Goal: Participate in discussion: Engage in conversation with other users on a specific topic

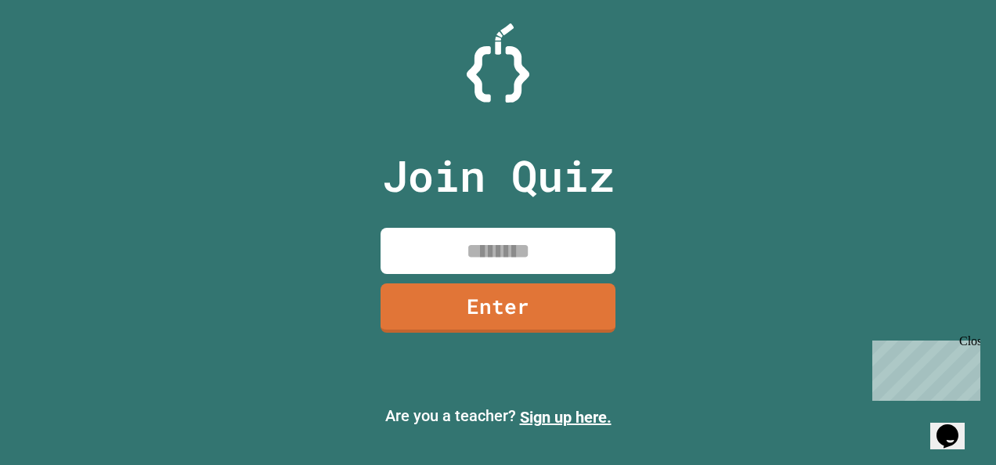
click at [504, 252] on input at bounding box center [498, 251] width 235 height 46
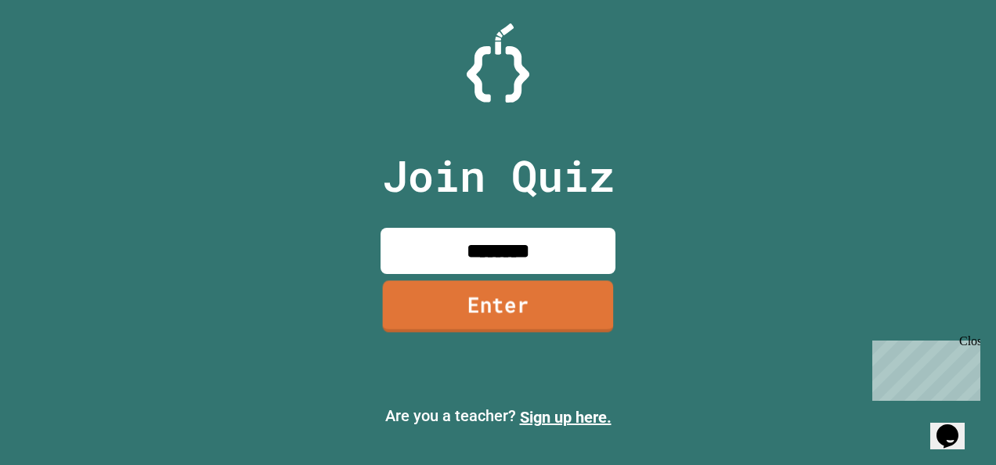
type input "********"
click at [507, 313] on link "Enter" at bounding box center [498, 307] width 230 height 52
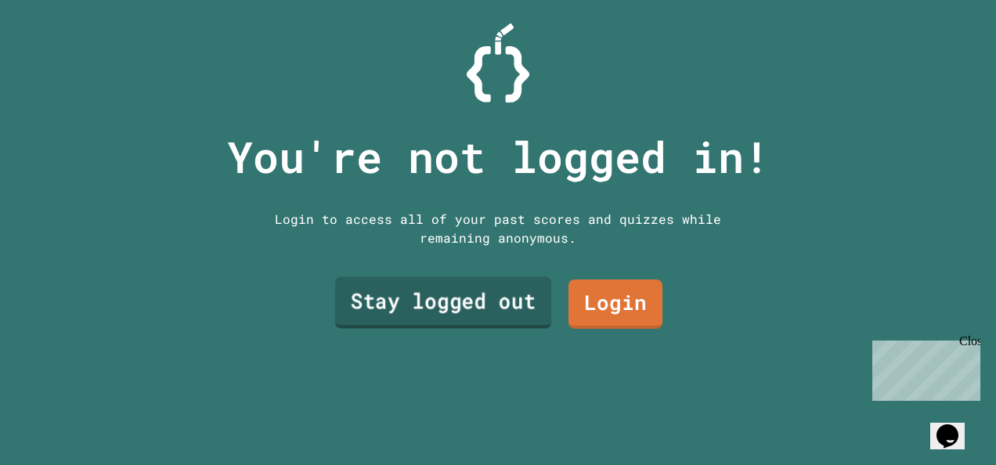
click at [464, 311] on link "Stay logged out" at bounding box center [443, 303] width 216 height 52
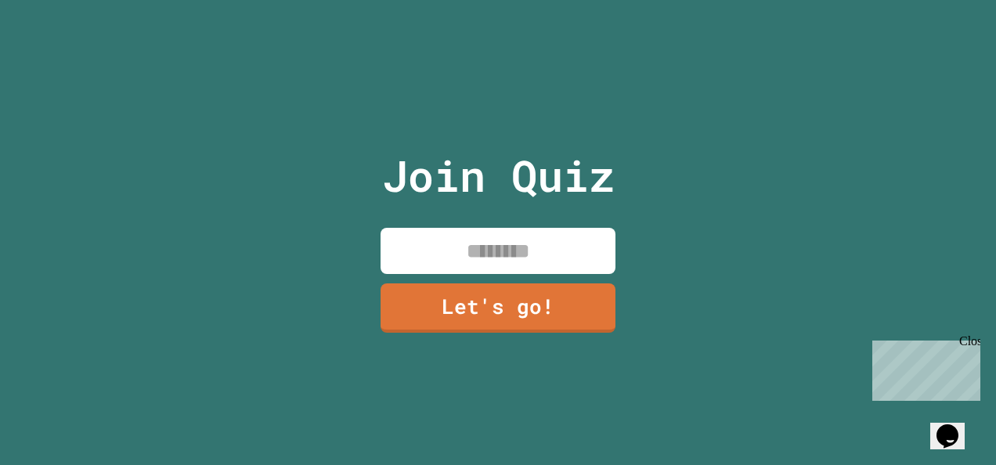
click at [533, 232] on input at bounding box center [498, 251] width 235 height 46
type input "*****"
click at [514, 307] on link "Let's go!" at bounding box center [498, 307] width 237 height 52
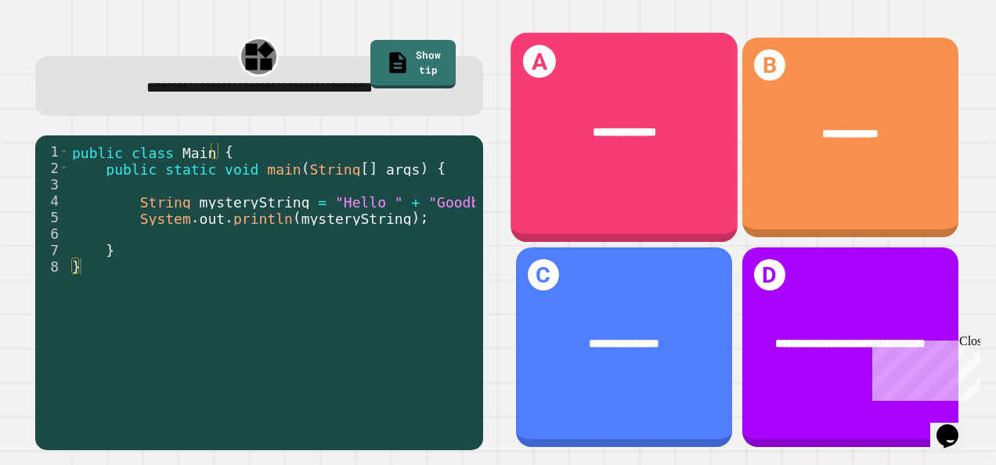
click at [611, 168] on div "**********" at bounding box center [624, 138] width 227 height 210
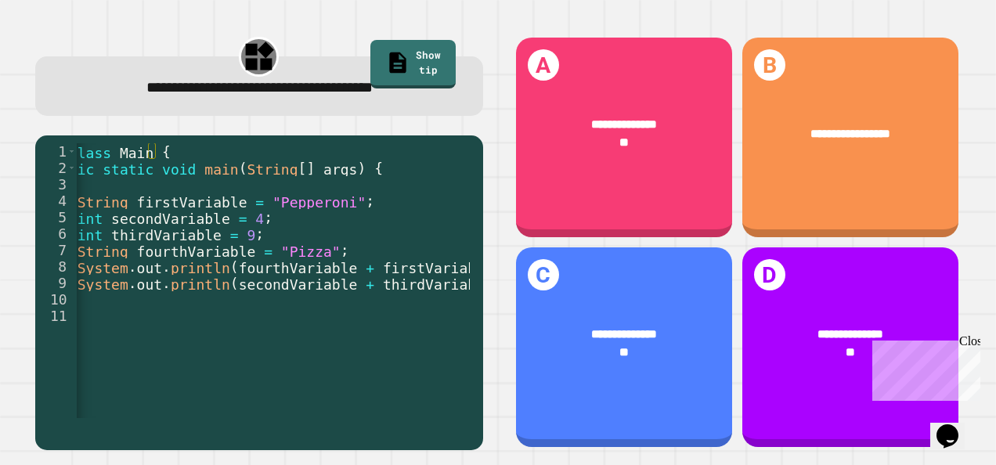
scroll to position [0, 70]
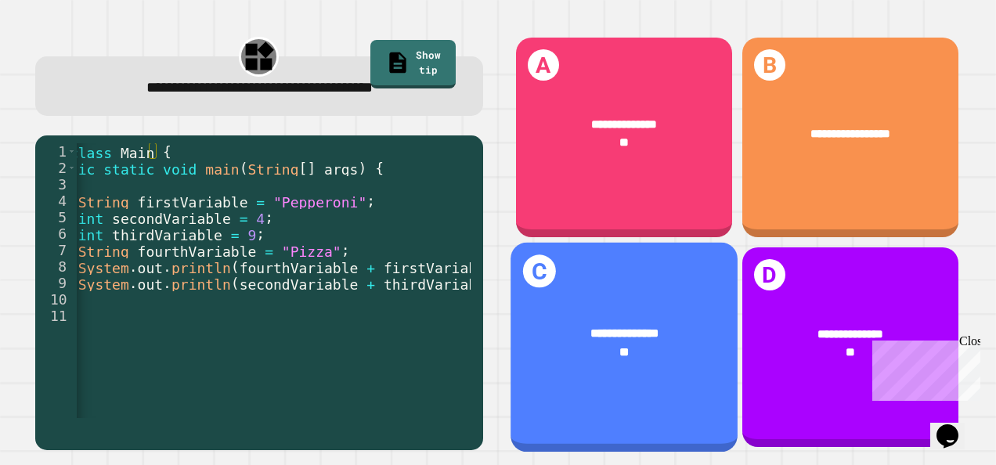
click at [594, 324] on div "**********" at bounding box center [624, 333] width 177 height 19
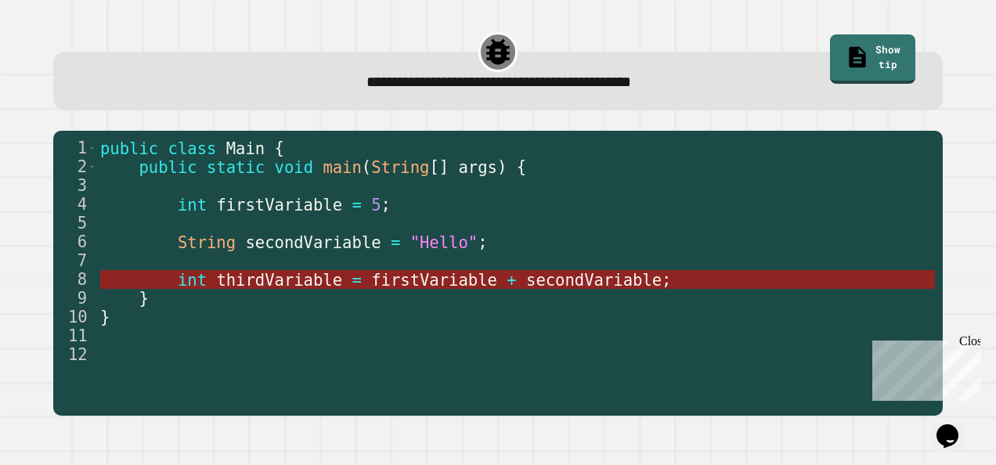
click at [414, 285] on span "firstVariable" at bounding box center [434, 280] width 126 height 19
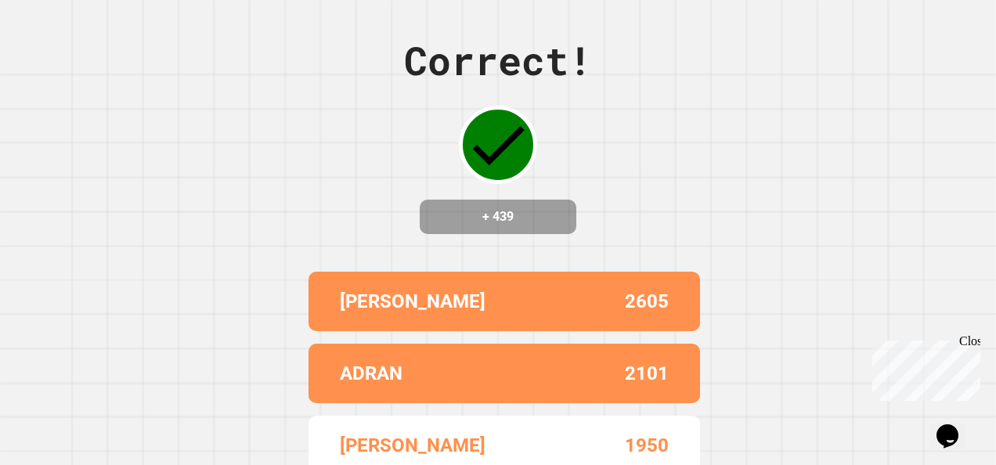
scroll to position [0, 0]
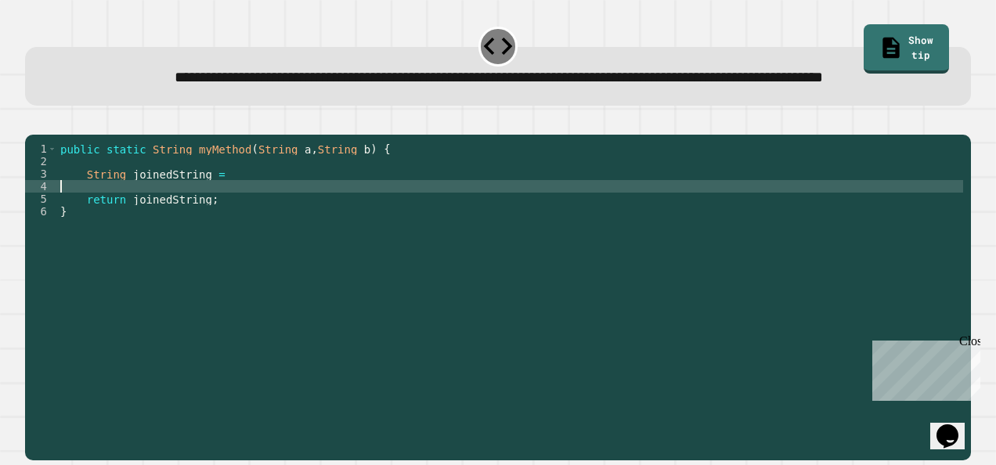
click at [306, 230] on div "public static String myMethod ( String a , String b ) { String joinedString = r…" at bounding box center [510, 268] width 906 height 251
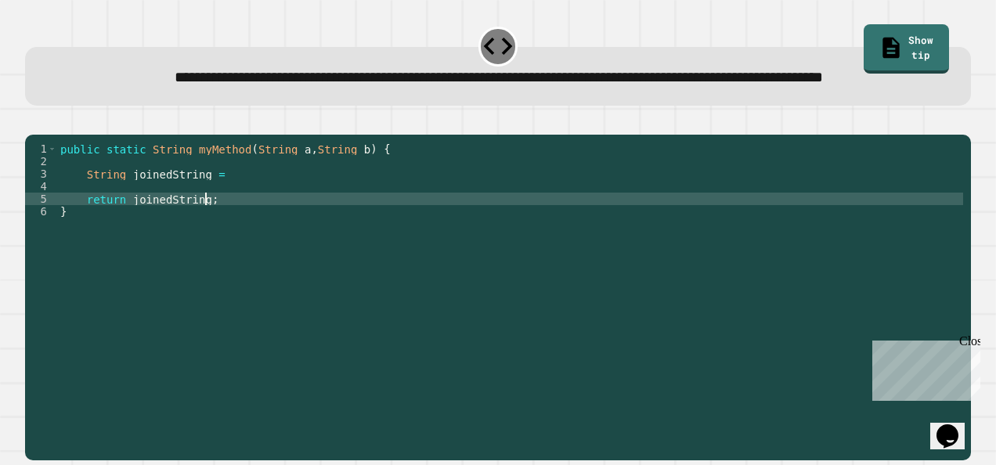
click at [305, 244] on div "public static String myMethod ( String a , String b ) { String joinedString = r…" at bounding box center [510, 268] width 906 height 251
click at [282, 219] on div "public static String myMethod ( String a , String b ) { String joinedString = r…" at bounding box center [510, 268] width 906 height 251
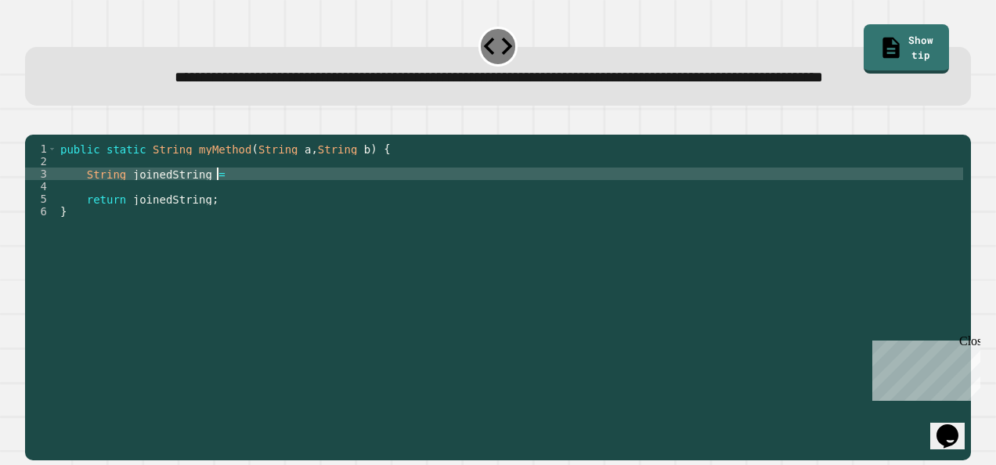
type textarea "**********"
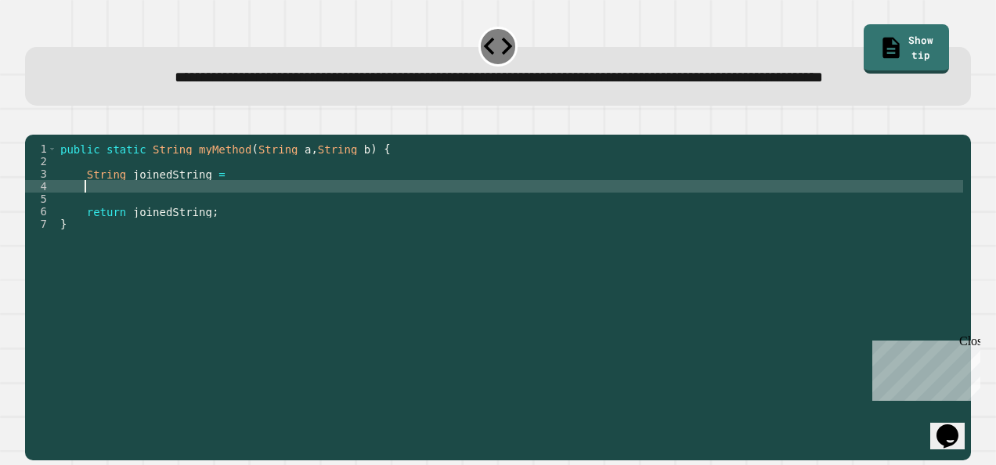
click at [285, 227] on div "public static String myMethod ( String a , String b ) { String joinedString = r…" at bounding box center [510, 268] width 906 height 251
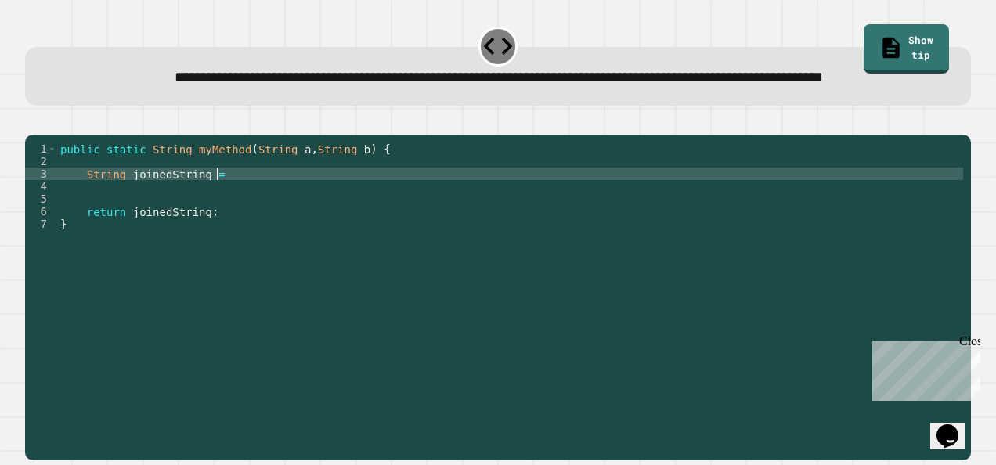
click at [278, 221] on div "public static String myMethod ( String a , String b ) { String joinedString = r…" at bounding box center [510, 268] width 906 height 251
type textarea "**********"
click at [33, 121] on icon "button" at bounding box center [33, 121] width 0 height 0
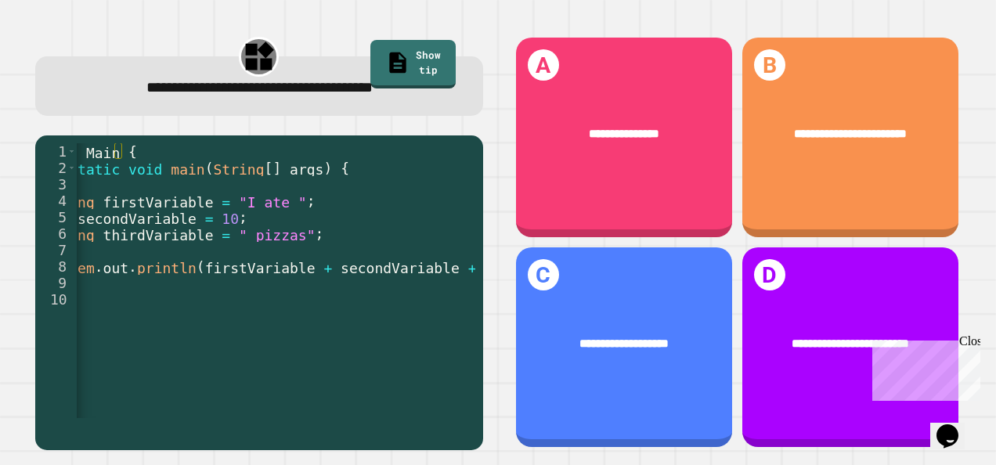
scroll to position [0, 104]
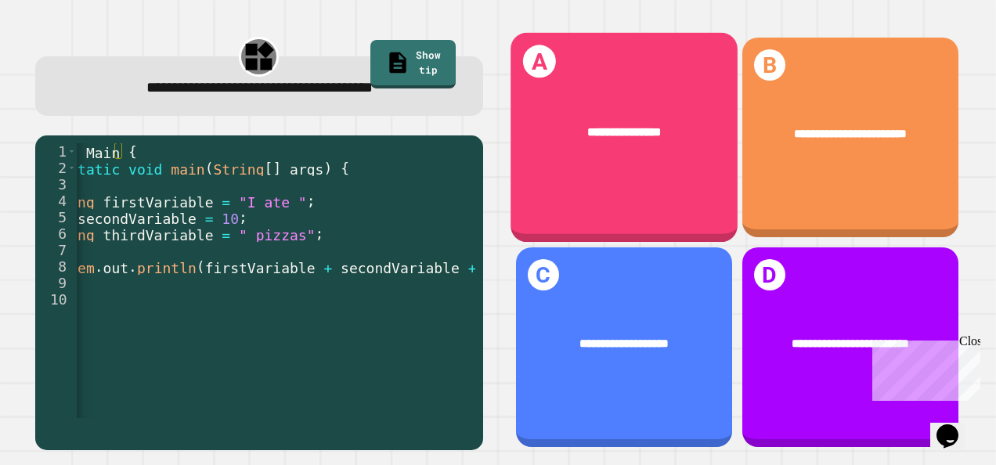
click at [685, 124] on div "**********" at bounding box center [624, 133] width 177 height 19
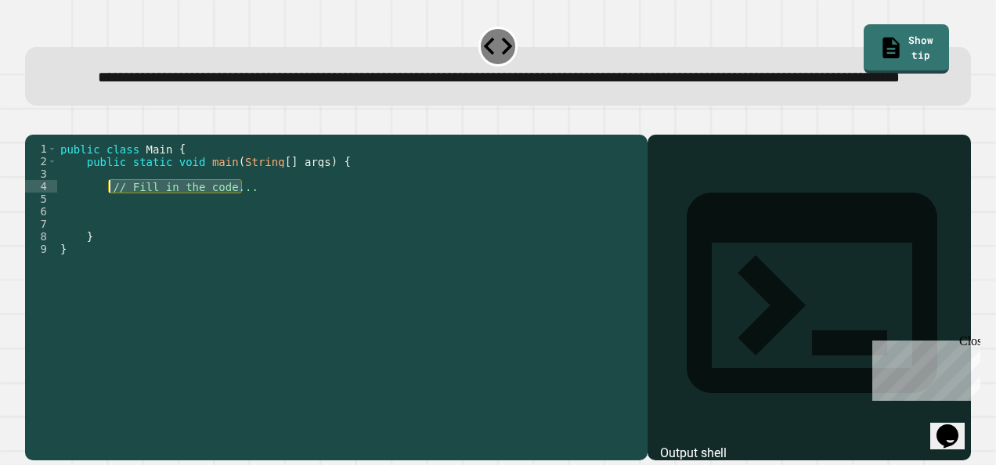
drag, startPoint x: 247, startPoint y: 227, endPoint x: 108, endPoint y: 232, distance: 138.7
click at [108, 232] on div "public class Main { public static void main ( String [ ] args ) { // Fill in th…" at bounding box center [349, 268] width 584 height 251
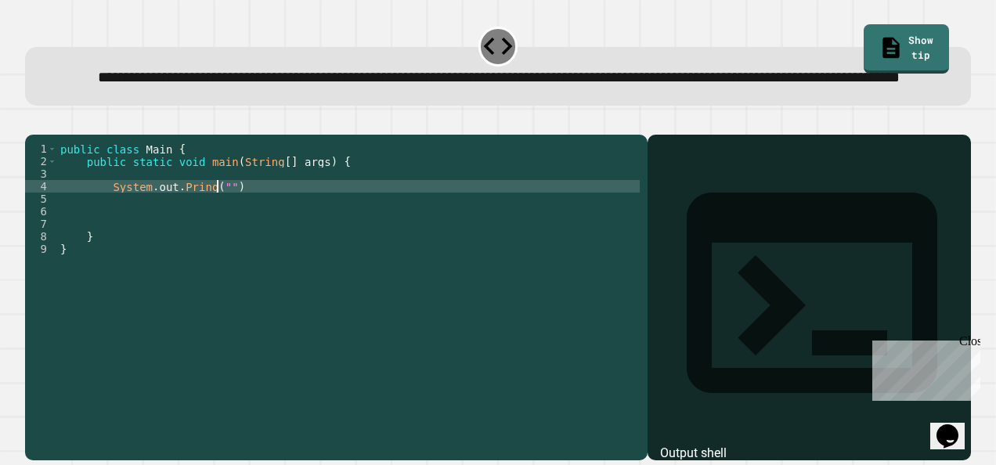
scroll to position [0, 10]
click at [215, 240] on div "public class Main { public static void main ( String [ ] args ) { System . out …" at bounding box center [349, 268] width 584 height 251
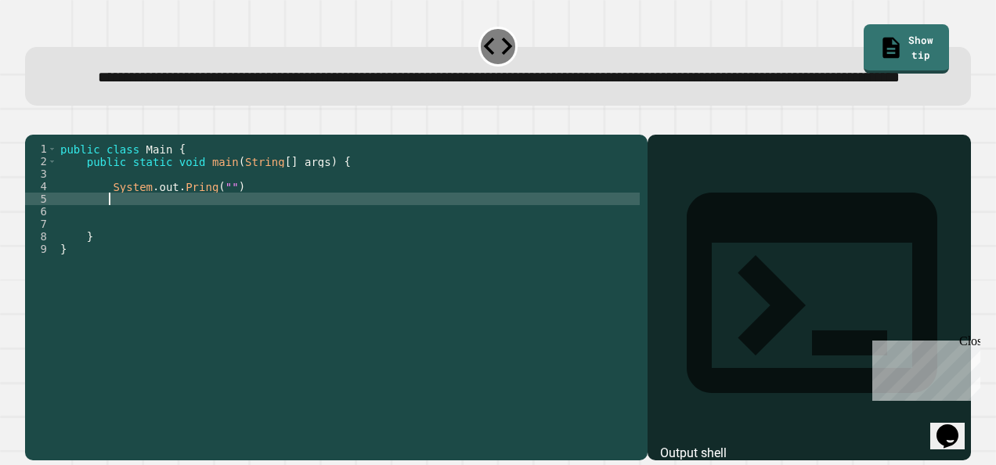
scroll to position [0, 2]
click at [215, 233] on div "public class Main { public static void main ( String [ ] args ) { System . out …" at bounding box center [349, 268] width 584 height 251
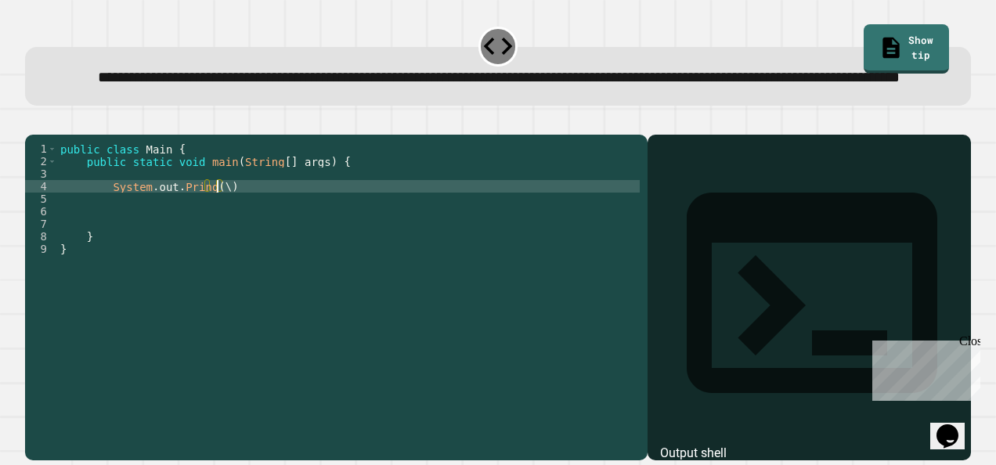
scroll to position [0, 11]
drag, startPoint x: 415, startPoint y: 77, endPoint x: 720, endPoint y: 83, distance: 304.8
click at [720, 83] on span "**********" at bounding box center [499, 77] width 802 height 15
copy span "**********"
click at [217, 233] on div "public class Main { public static void main ( String [ ] args ) { System . out …" at bounding box center [349, 268] width 584 height 251
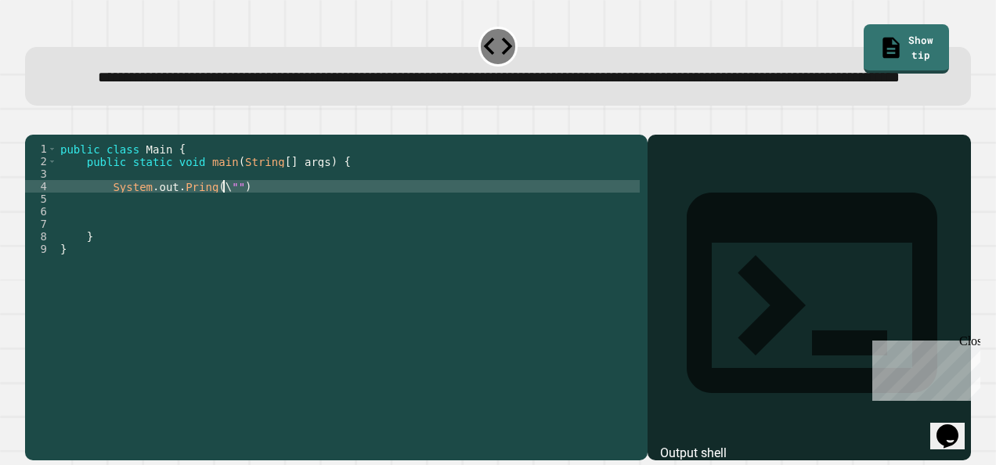
click at [220, 233] on div "public class Main { public static void main ( String [ ] args ) { System . out …" at bounding box center [349, 268] width 584 height 251
paste textarea "**********"
click at [337, 230] on div "public class Main { public static void main ( String [ ] args ) { System . out …" at bounding box center [349, 268] width 584 height 251
click at [426, 224] on div "public class Main { public static void main ( String [ ] args ) { System . out …" at bounding box center [349, 268] width 584 height 251
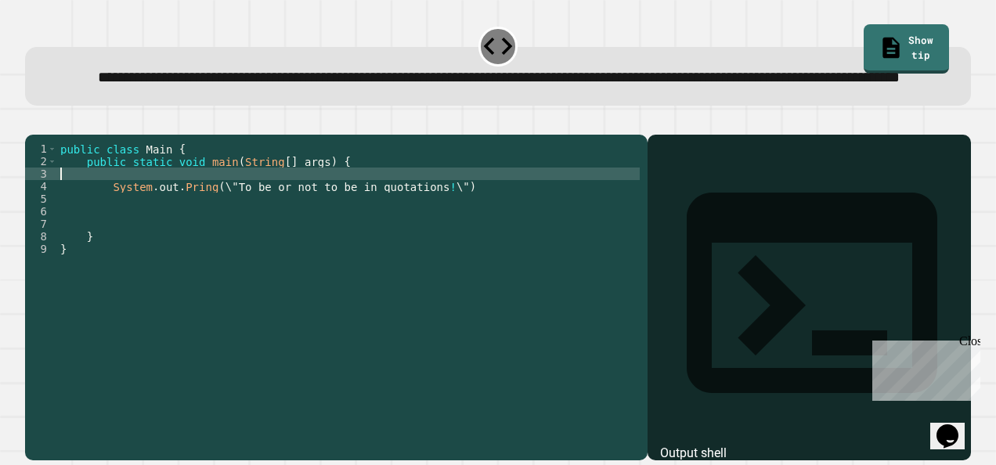
scroll to position [0, 0]
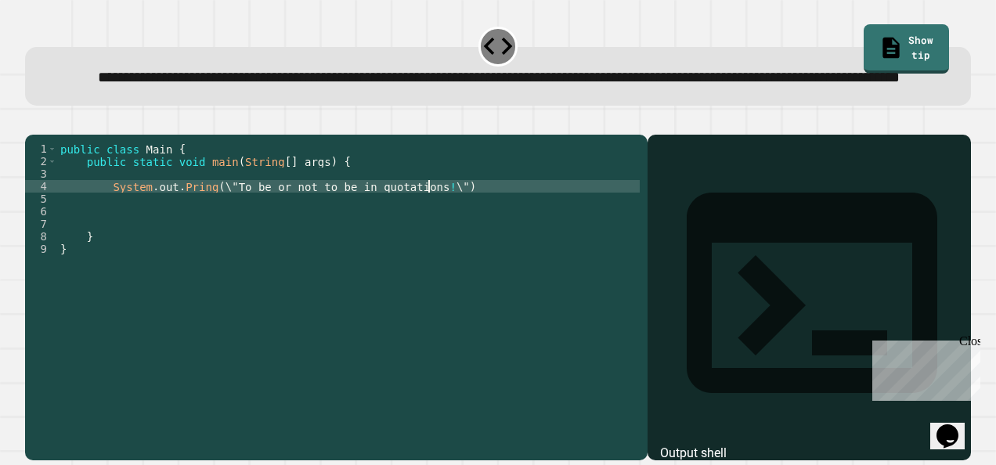
click at [429, 230] on div "public class Main { public static void main ( String [ ] args ) { System . out …" at bounding box center [349, 268] width 584 height 251
click at [33, 121] on icon "button" at bounding box center [33, 121] width 0 height 0
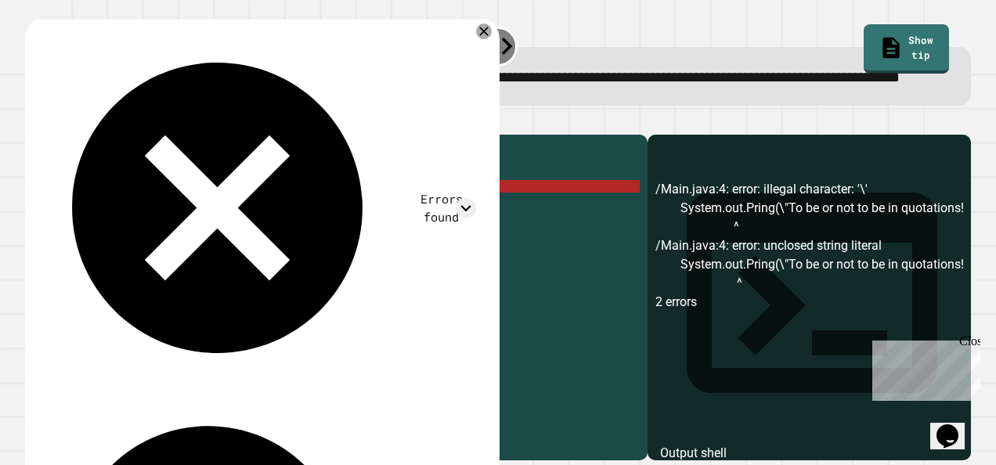
click at [459, 229] on div "public class Main { public static void main ( String [ ] args ) { System . out …" at bounding box center [349, 268] width 584 height 251
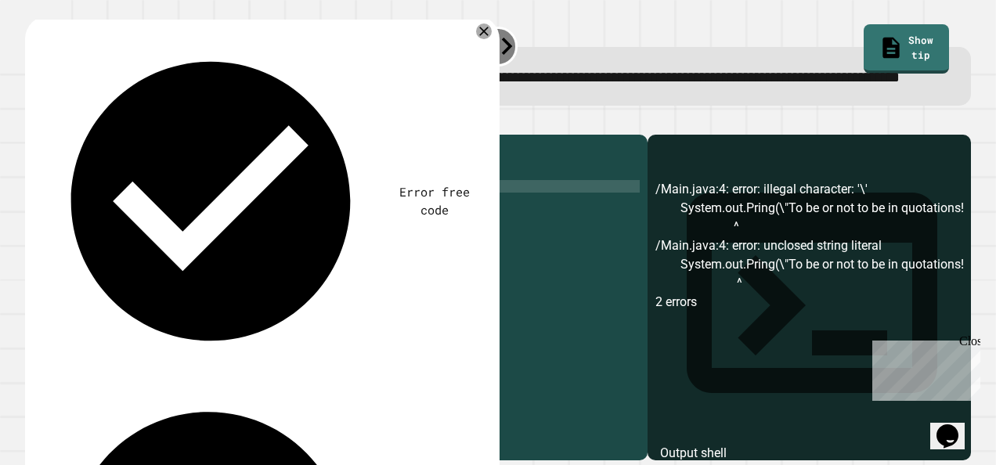
click at [48, 136] on icon "button" at bounding box center [43, 130] width 9 height 11
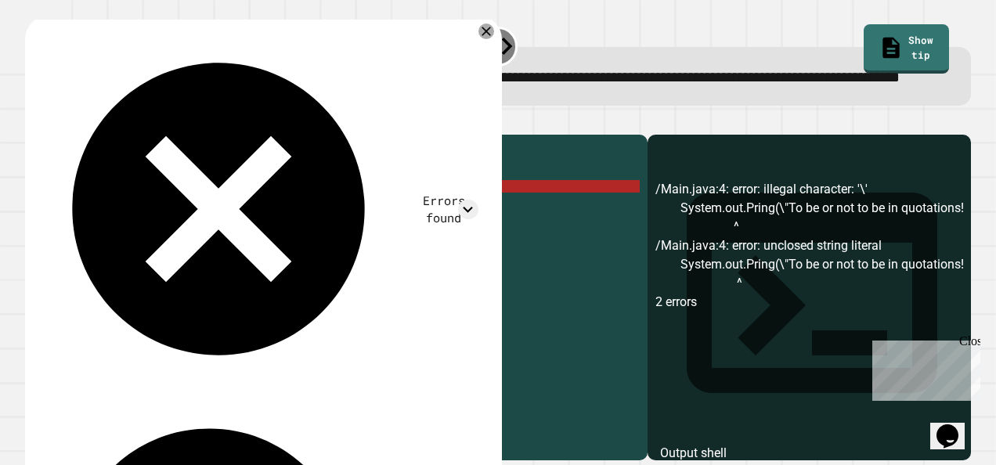
click at [201, 230] on div "public class Main { public static void main ( String [ ] args ) { System . out …" at bounding box center [349, 268] width 584 height 251
click at [204, 238] on div "public class Main { public static void main ( String [ ] args ) { System . out …" at bounding box center [349, 268] width 584 height 251
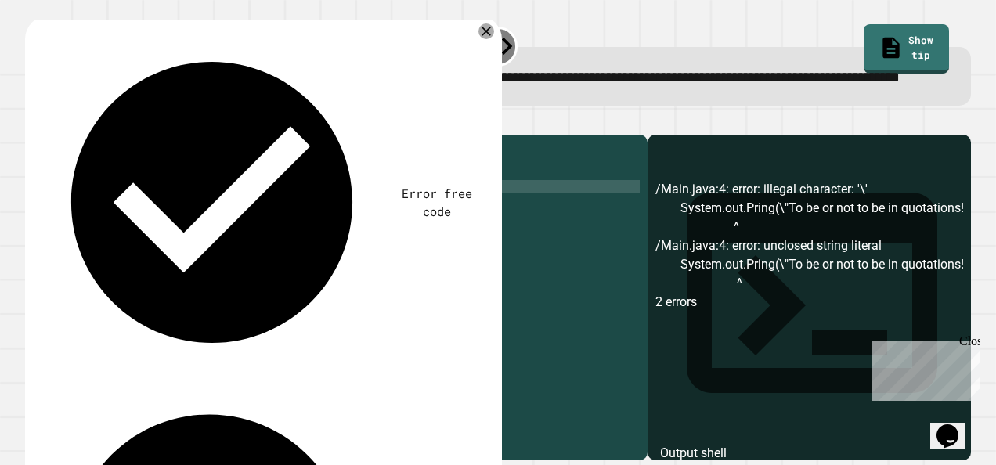
scroll to position [0, 10]
click at [33, 121] on icon "button" at bounding box center [33, 121] width 0 height 0
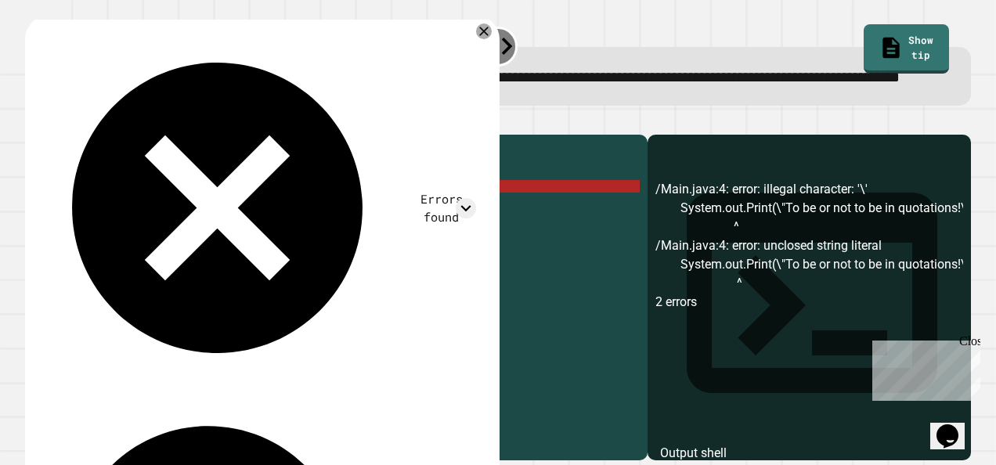
click at [320, 235] on div "public class Main { public static void main ( String [ ] args ) { System . out …" at bounding box center [349, 268] width 584 height 251
drag, startPoint x: 421, startPoint y: 233, endPoint x: 342, endPoint y: 233, distance: 79.1
click at [342, 233] on div "public class Main { public static void main ( String [ ] args ) { System . out …" at bounding box center [349, 268] width 584 height 251
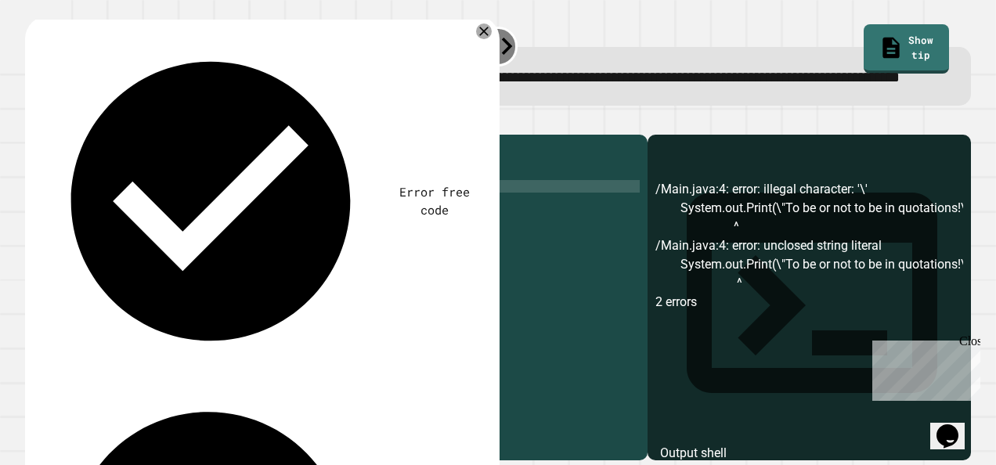
click at [342, 233] on div "public class Main { public static void main ( String [ ] args ) { System . out …" at bounding box center [349, 268] width 584 height 251
click at [340, 233] on div "public class Main { public static void main ( String [ ] args ) { System . out …" at bounding box center [349, 268] width 584 height 251
click at [33, 121] on icon "button" at bounding box center [33, 121] width 0 height 0
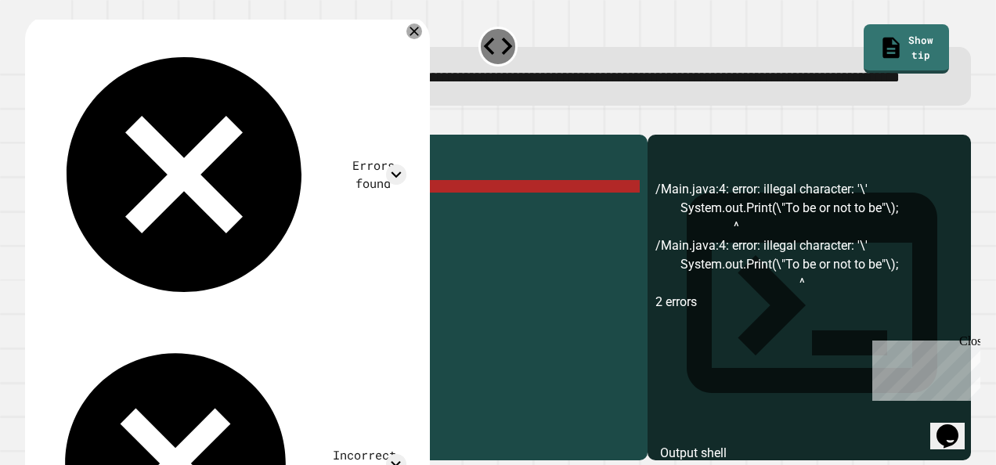
click at [213, 230] on div "public class Main { public static void main ( String [ ] args ) { System . out …" at bounding box center [349, 268] width 584 height 251
click at [362, 255] on div "public class Main { public static void main ( String [ ] args ) { System . out …" at bounding box center [349, 268] width 584 height 251
click at [210, 233] on div "public class Main { public static void main ( String [ ] args ) { System . out …" at bounding box center [349, 268] width 584 height 251
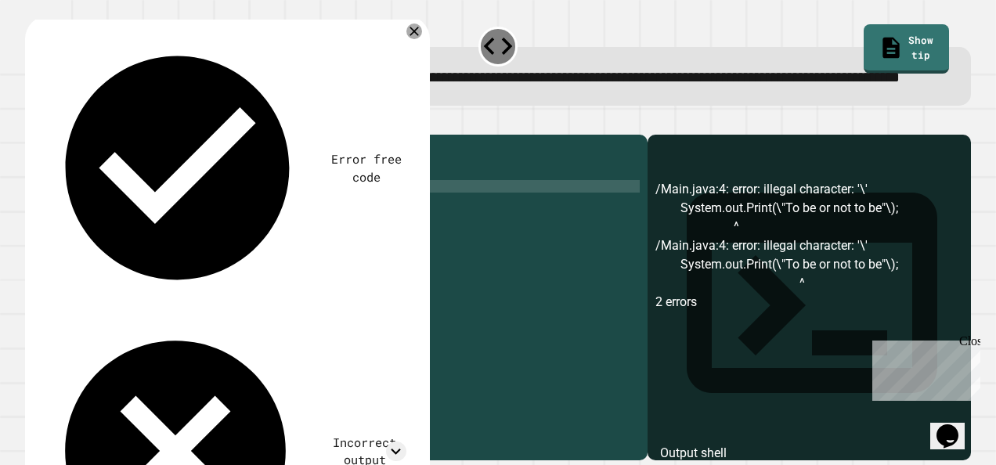
scroll to position [0, 11]
click at [357, 235] on div "public class Main { public static void main ( String [ ] args ) { System . out …" at bounding box center [349, 268] width 584 height 251
click at [356, 237] on div "public class Main { public static void main ( String [ ] args ) { System . out …" at bounding box center [349, 268] width 584 height 251
click at [354, 235] on div "public class Main { public static void main ( String [ ] args ) { System . out …" at bounding box center [349, 268] width 584 height 251
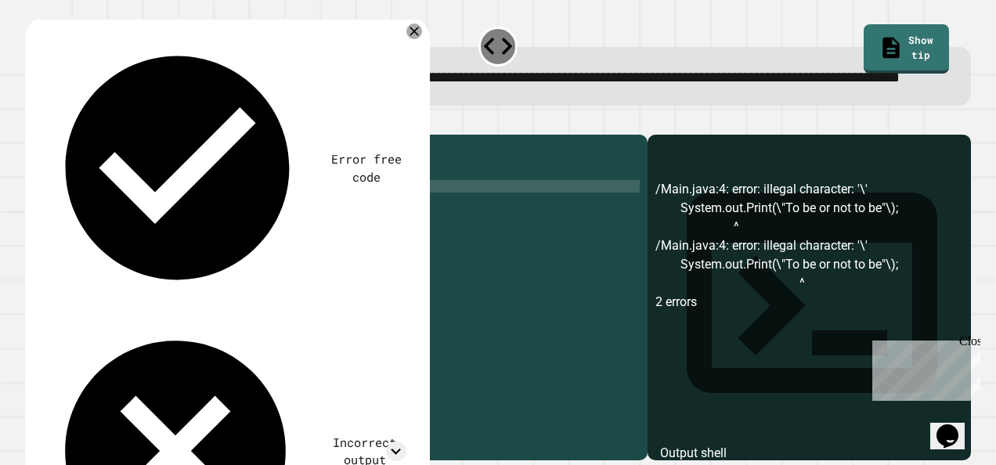
click at [345, 232] on div "public class Main { public static void main ( String [ ] args ) { System . out …" at bounding box center [349, 268] width 584 height 251
click at [235, 233] on div "public class Main { public static void main ( String [ ] args ) { System . out …" at bounding box center [349, 268] width 584 height 251
click at [355, 232] on div "public class Main { public static void main ( String [ ] args ) { System . out …" at bounding box center [349, 268] width 584 height 251
click at [230, 235] on div "public class Main { public static void main ( String [ ] args ) { System . out …" at bounding box center [349, 268] width 584 height 251
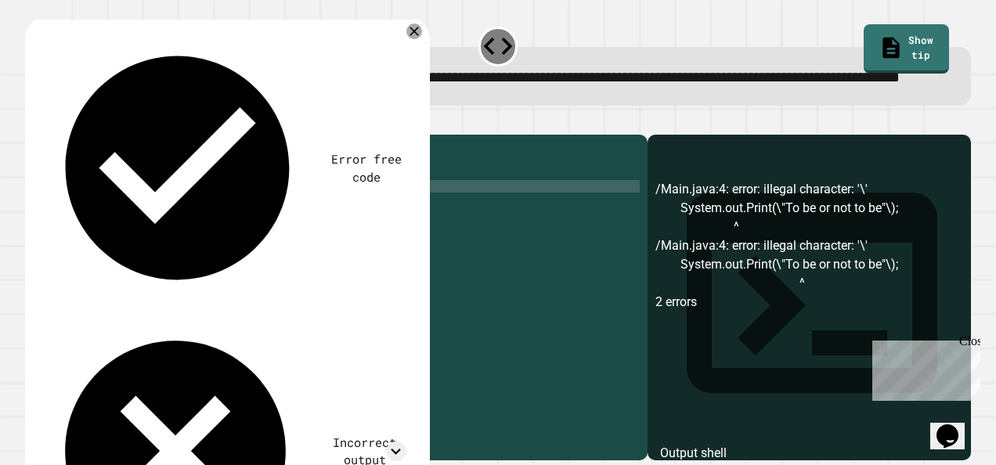
click at [348, 239] on div "public class Main { public static void main ( String [ ] args ) { System . out …" at bounding box center [349, 268] width 584 height 251
click at [33, 121] on icon "button" at bounding box center [33, 121] width 0 height 0
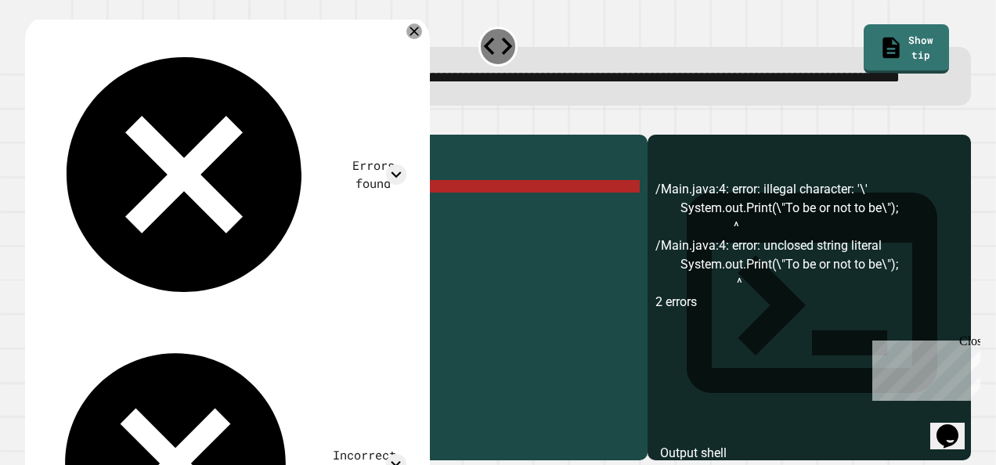
scroll to position [0, 2]
click at [385, 241] on div "public class Main { public static void main ( String [ ] args ) { System . out …" at bounding box center [349, 268] width 584 height 251
click at [343, 232] on div "public class Main { public static void main ( String [ ] args ) { System . out …" at bounding box center [349, 268] width 584 height 251
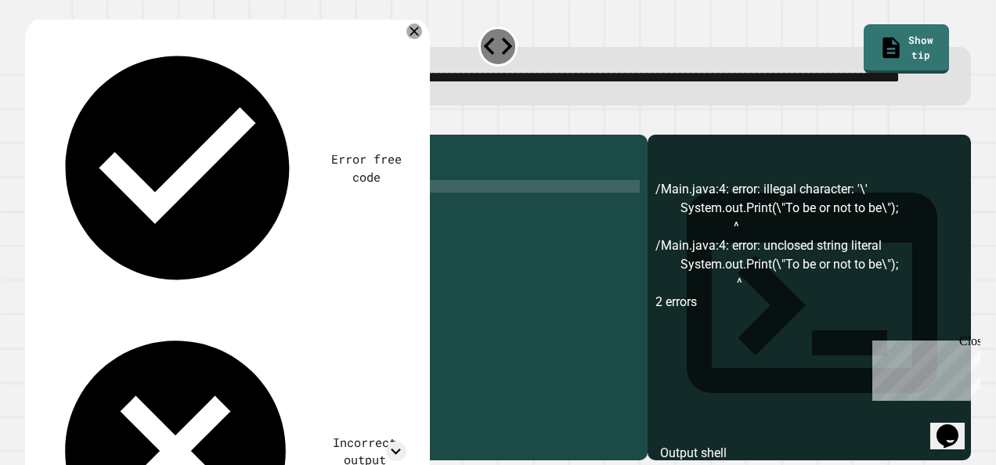
click at [212, 232] on div "public class Main { public static void main ( String [ ] args ) { System . out …" at bounding box center [349, 268] width 584 height 251
click at [178, 233] on div "public class Main { public static void main ( String [ ] args ) { System . out …" at bounding box center [349, 268] width 584 height 251
click at [46, 136] on icon "button" at bounding box center [43, 130] width 9 height 11
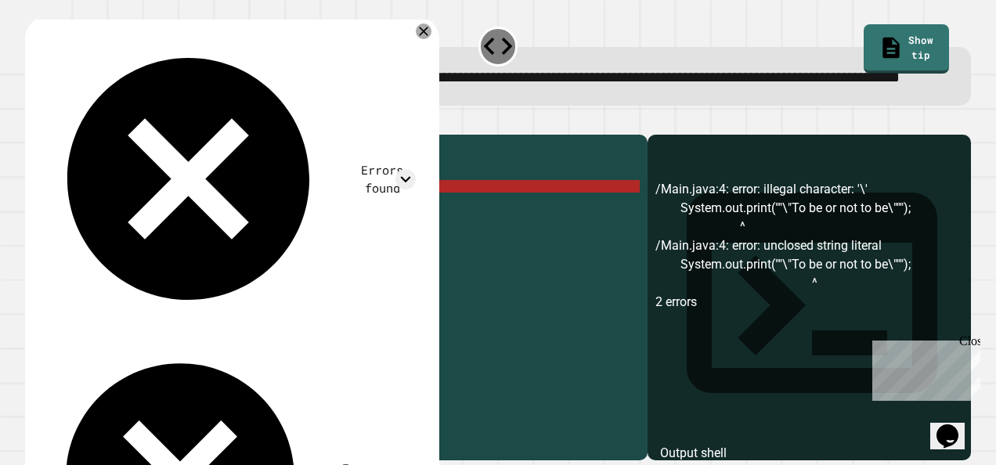
click at [388, 233] on div "public class Main { public static void main ( String [ ] args ) { System . out …" at bounding box center [349, 268] width 584 height 251
click at [365, 230] on div "public class Main { public static void main ( String [ ] args ) { System . out …" at bounding box center [349, 268] width 584 height 251
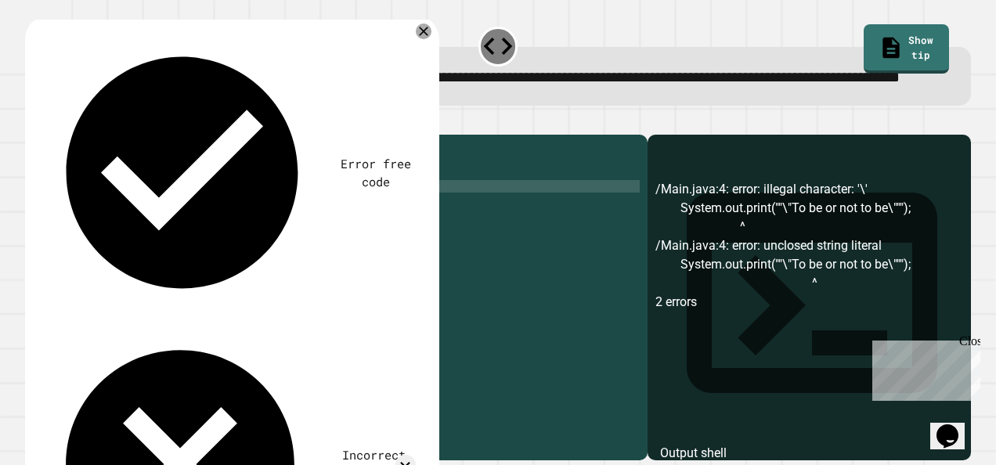
type textarea "**********"
click at [33, 121] on icon "button" at bounding box center [33, 121] width 0 height 0
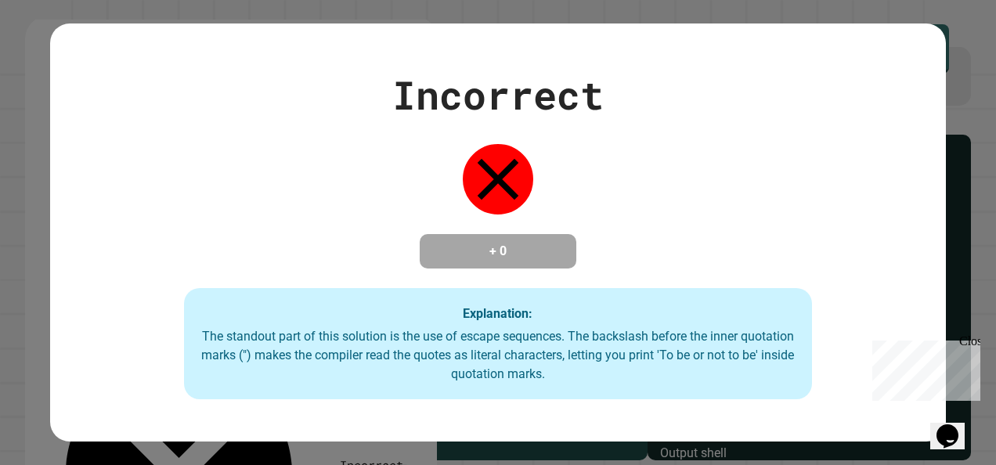
click at [802, 154] on div "Incorrect + 0 Explanation: The standout part of this solution is the use of esc…" at bounding box center [498, 233] width 897 height 334
click at [965, 340] on div "Close" at bounding box center [970, 345] width 20 height 20
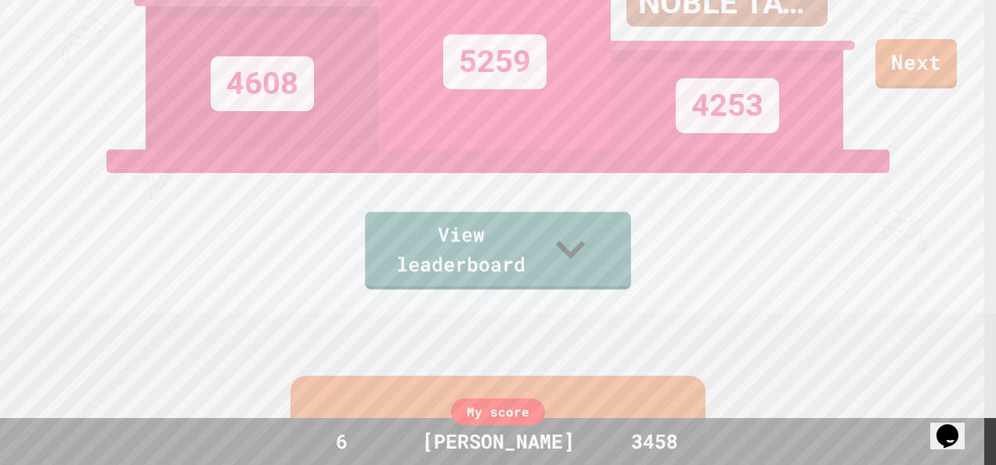
scroll to position [0, 0]
